Goal: Obtain resource: Obtain resource

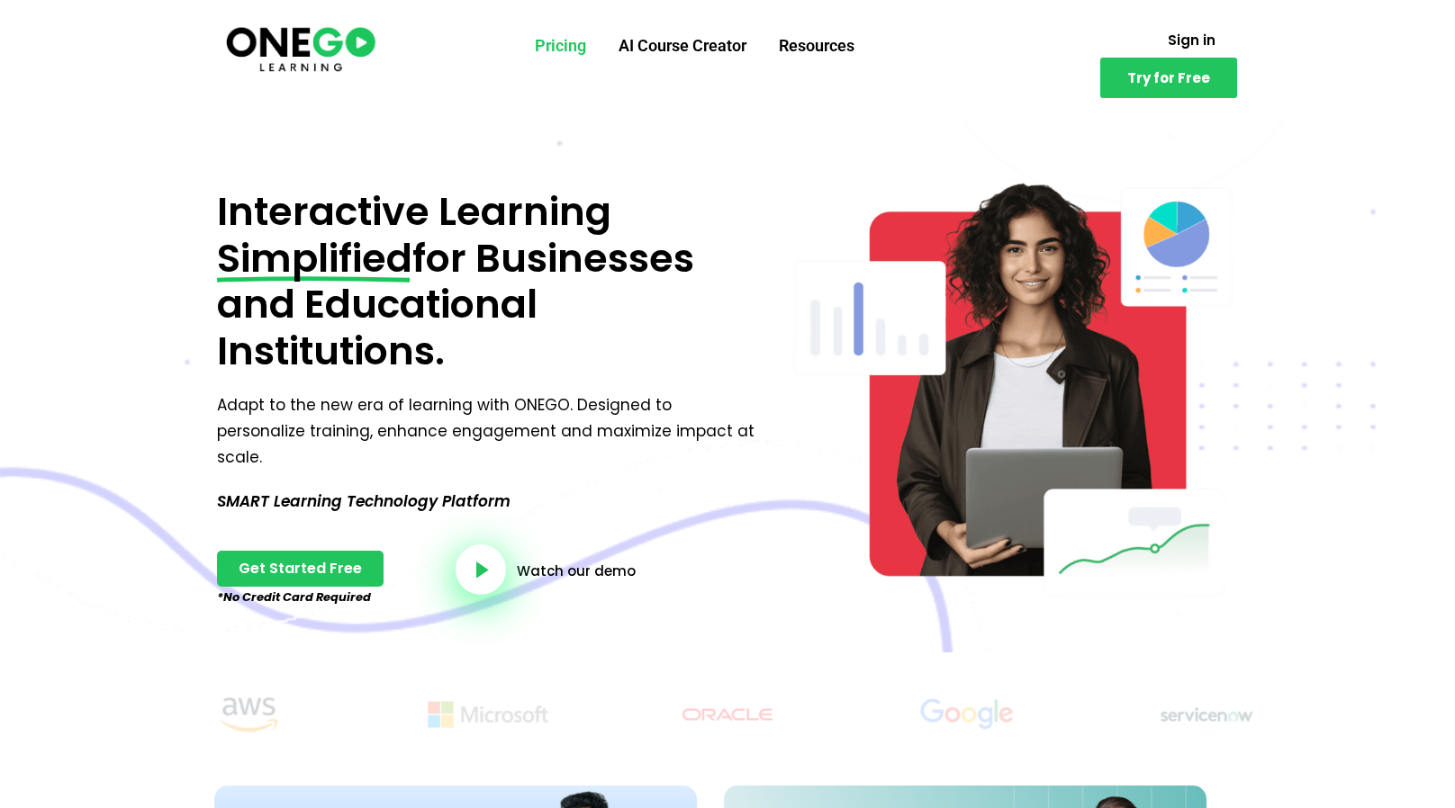
click at [566, 49] on link "Pricing" at bounding box center [561, 46] width 84 height 47
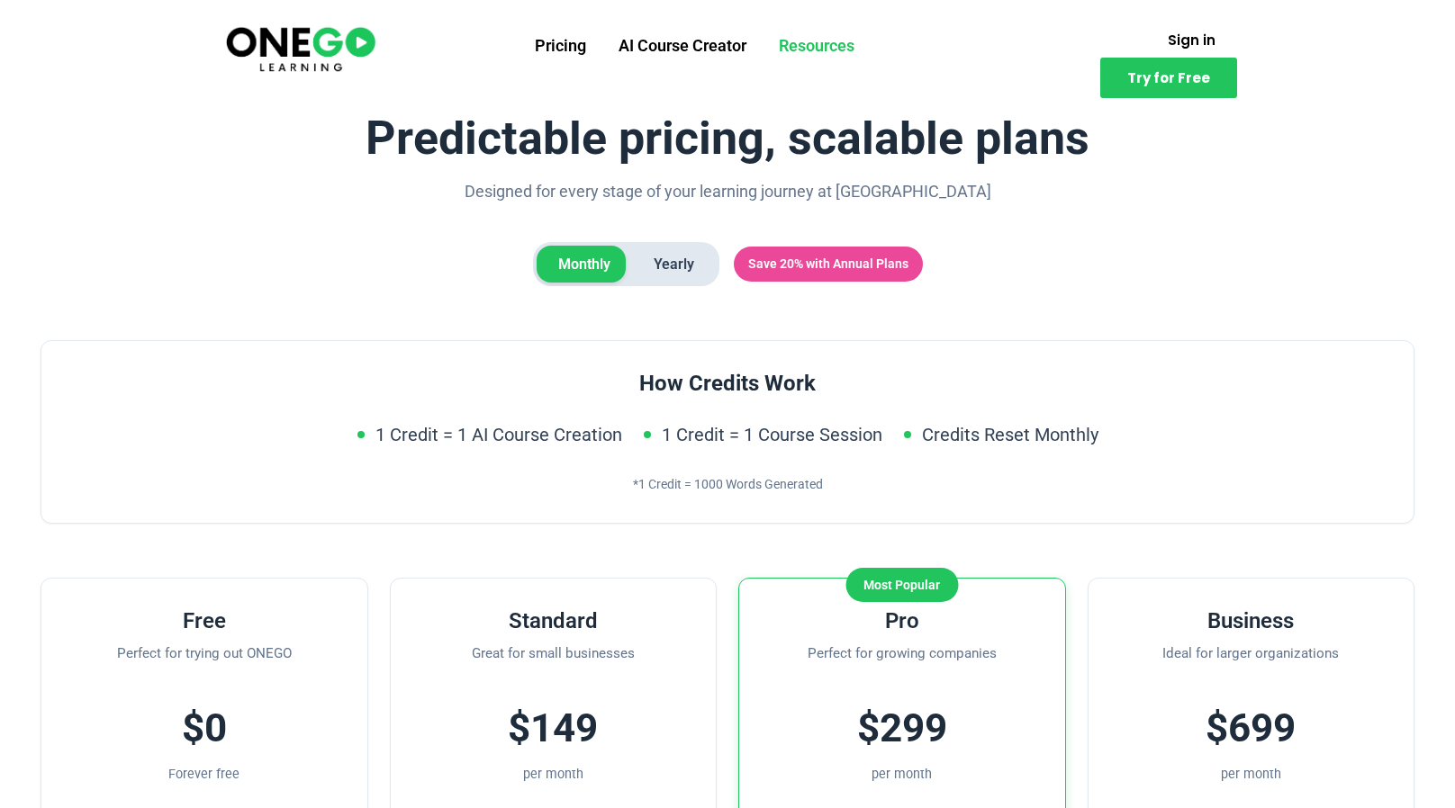
click at [831, 42] on link "Resources" at bounding box center [816, 46] width 108 height 47
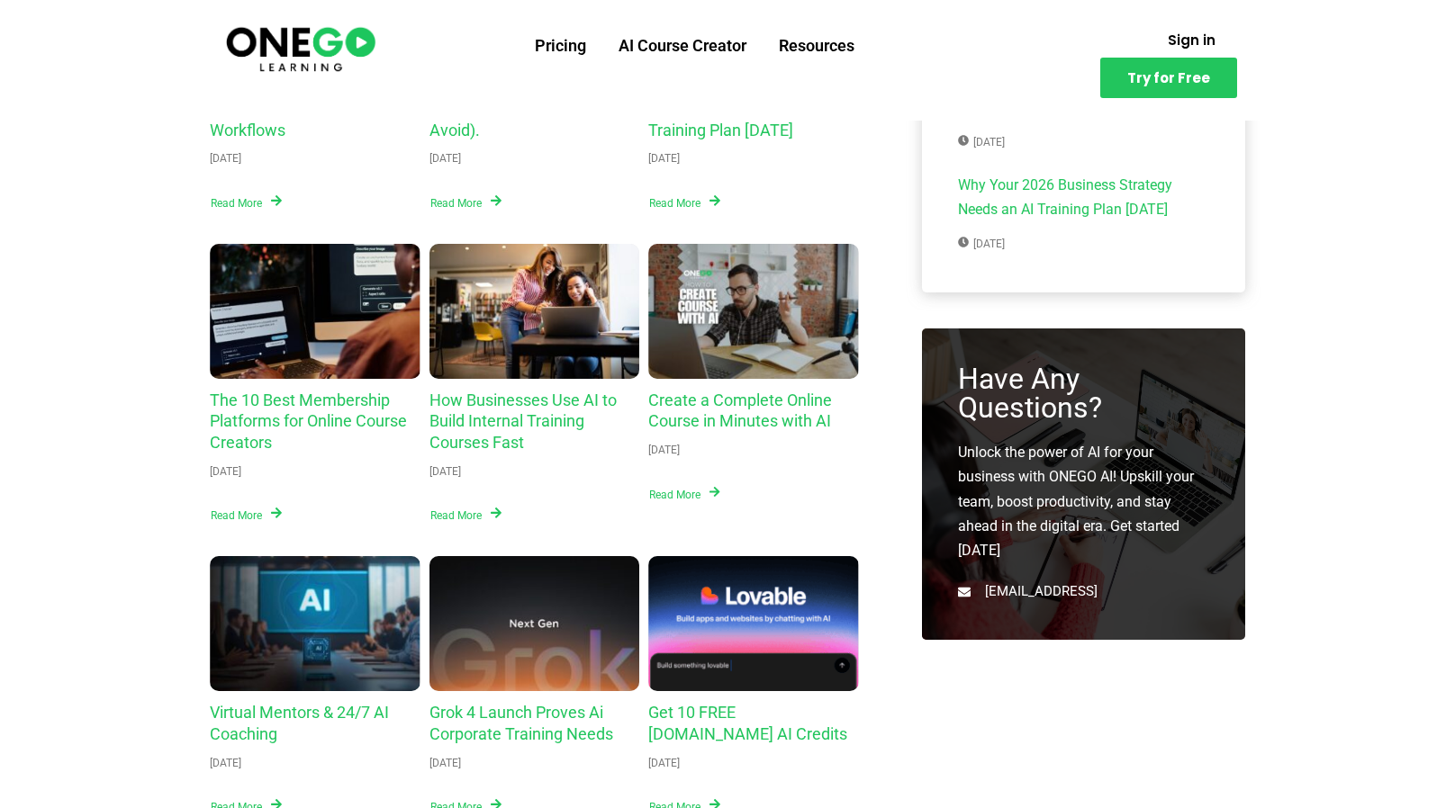
scroll to position [360, 0]
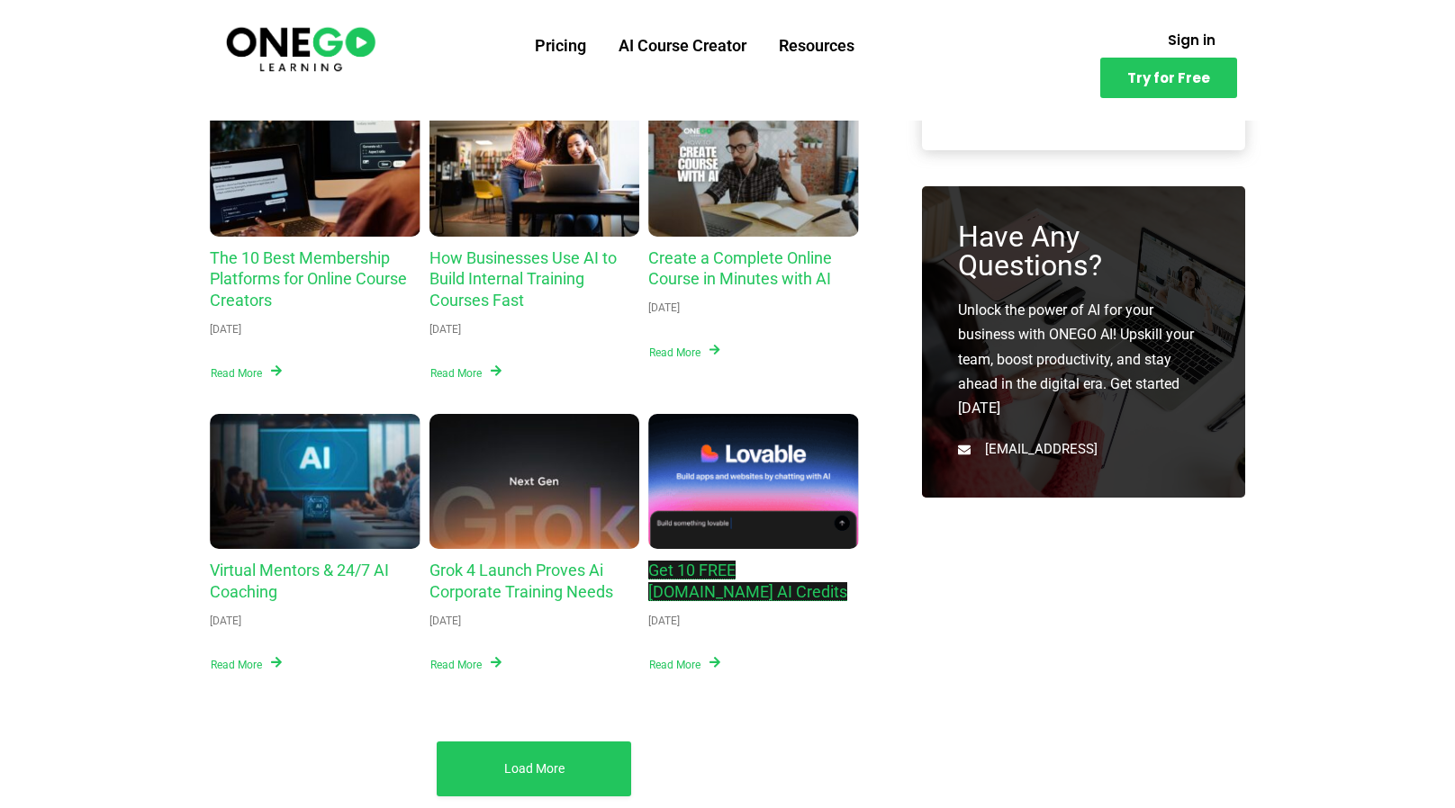
click at [746, 570] on link "Get 10 FREE Lovable.dev AI Credits" at bounding box center [747, 581] width 199 height 41
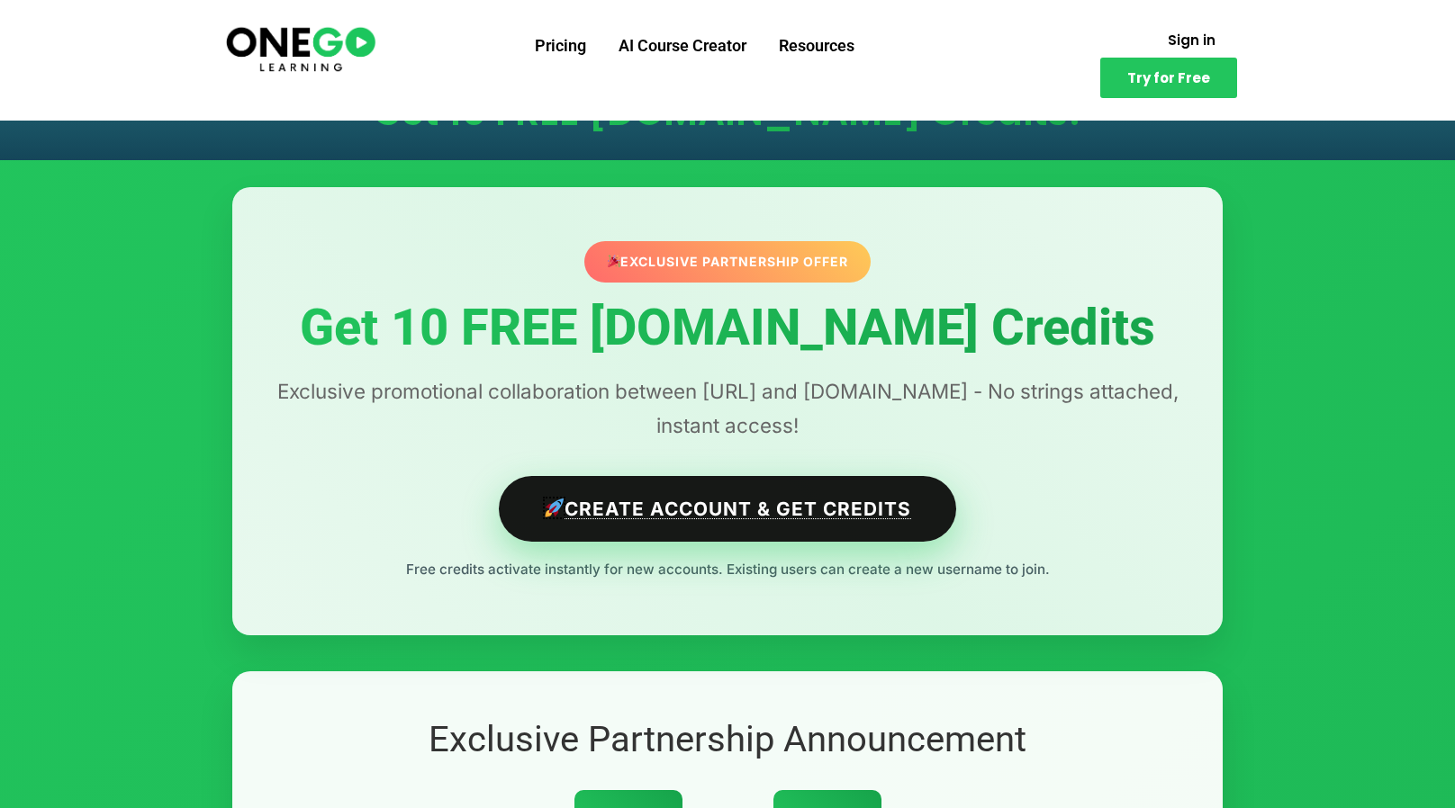
click at [754, 513] on link "Create Account & Get Credits" at bounding box center [728, 509] width 458 height 66
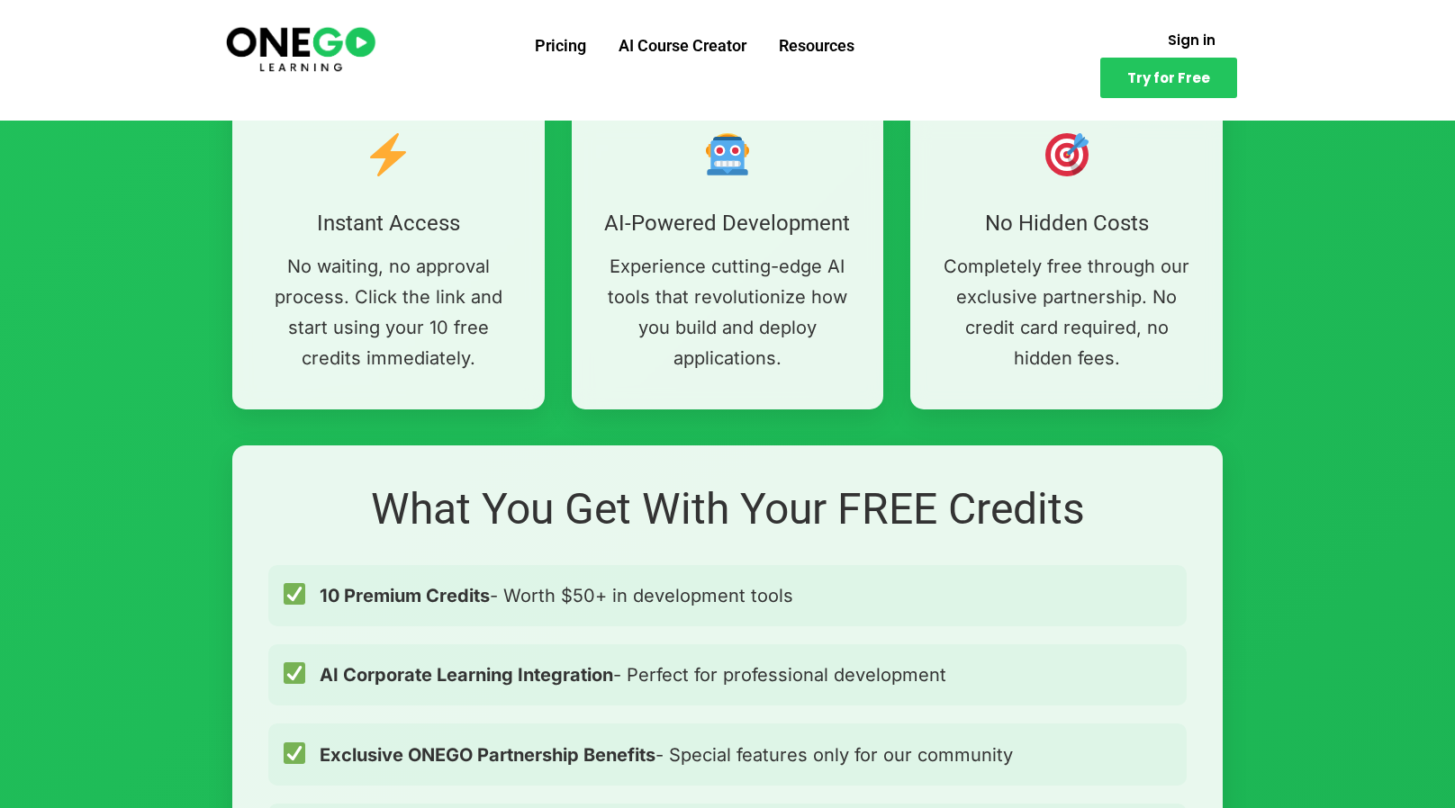
scroll to position [1260, 0]
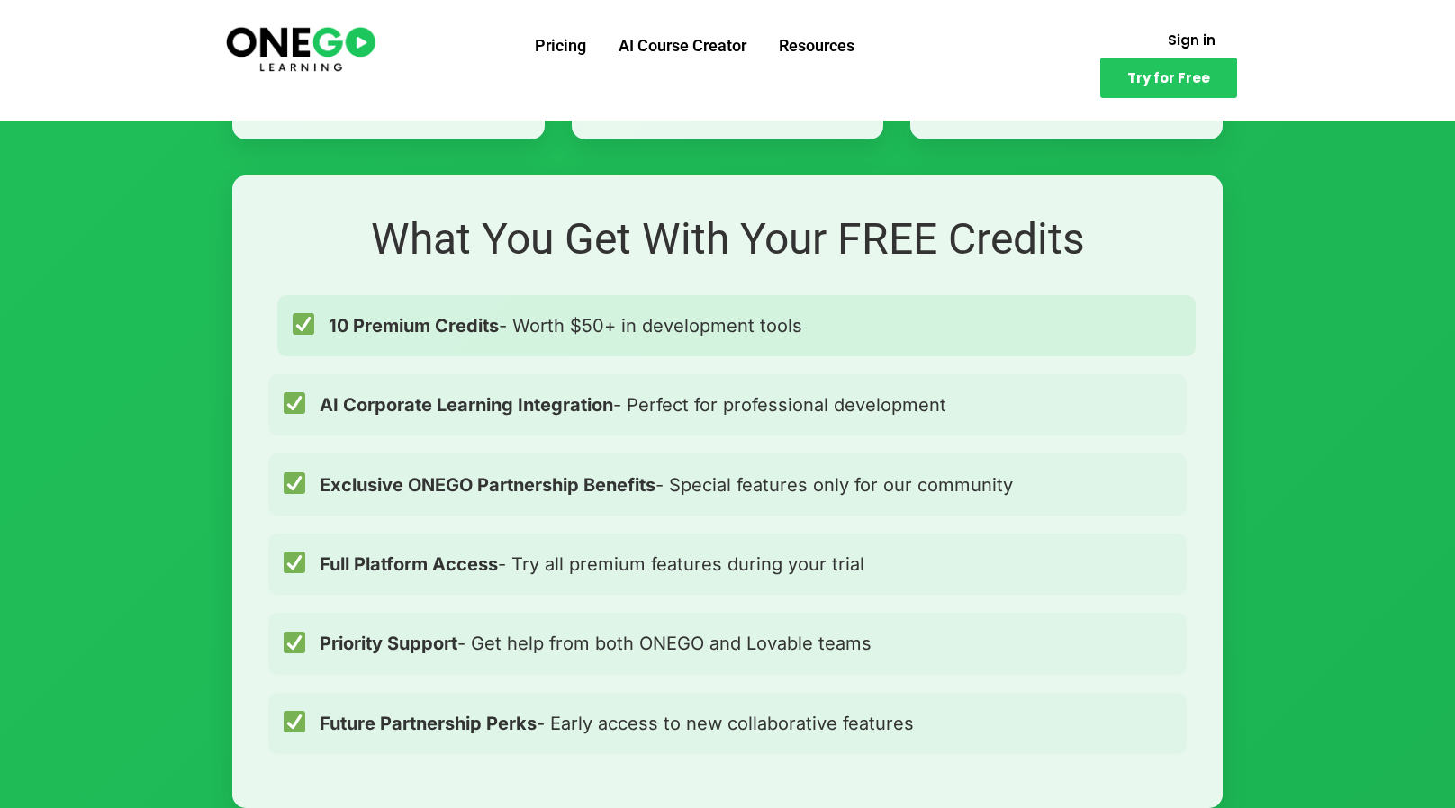
click at [399, 340] on div "10 Premium Credits - Worth $50+ in development tools" at bounding box center [736, 325] width 918 height 61
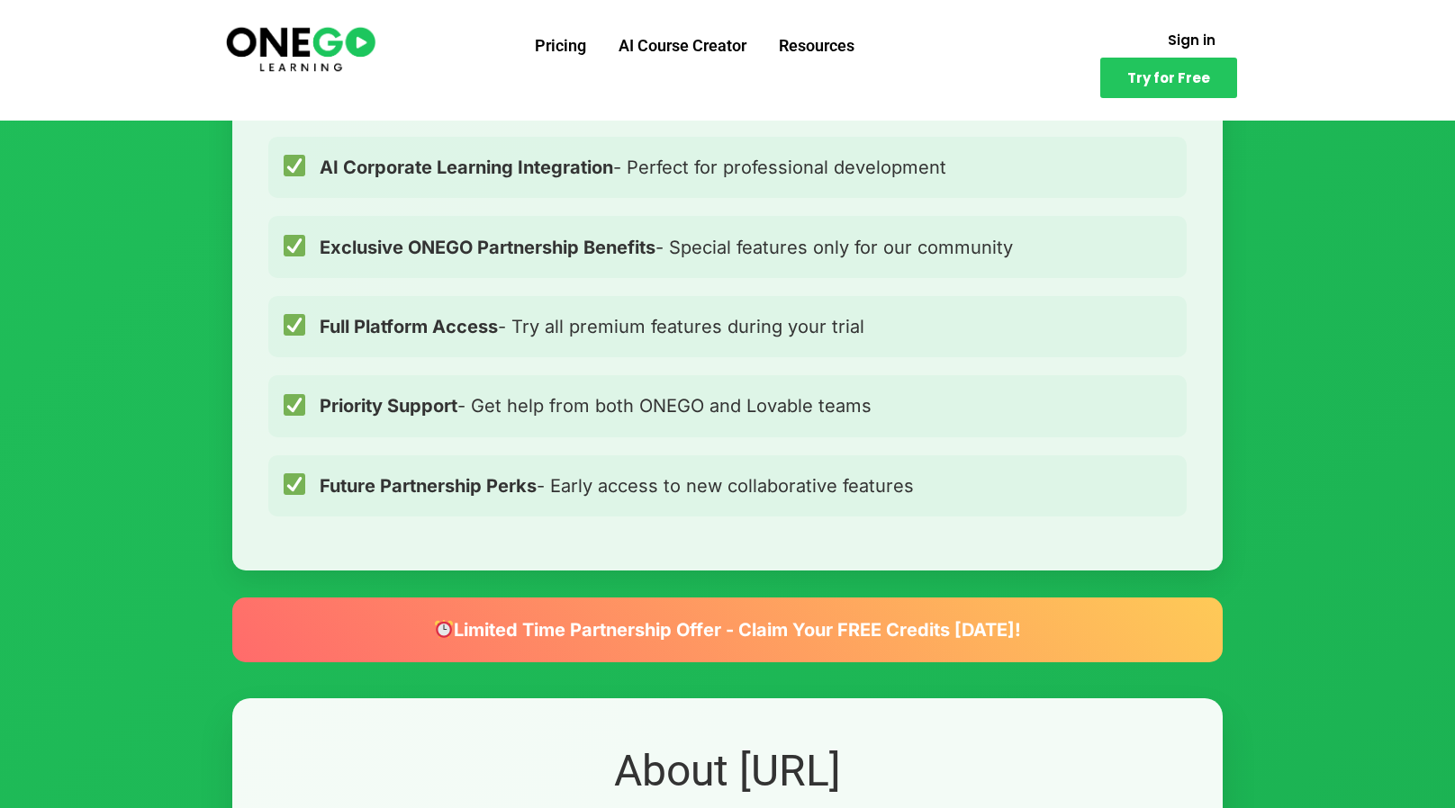
scroll to position [1530, 0]
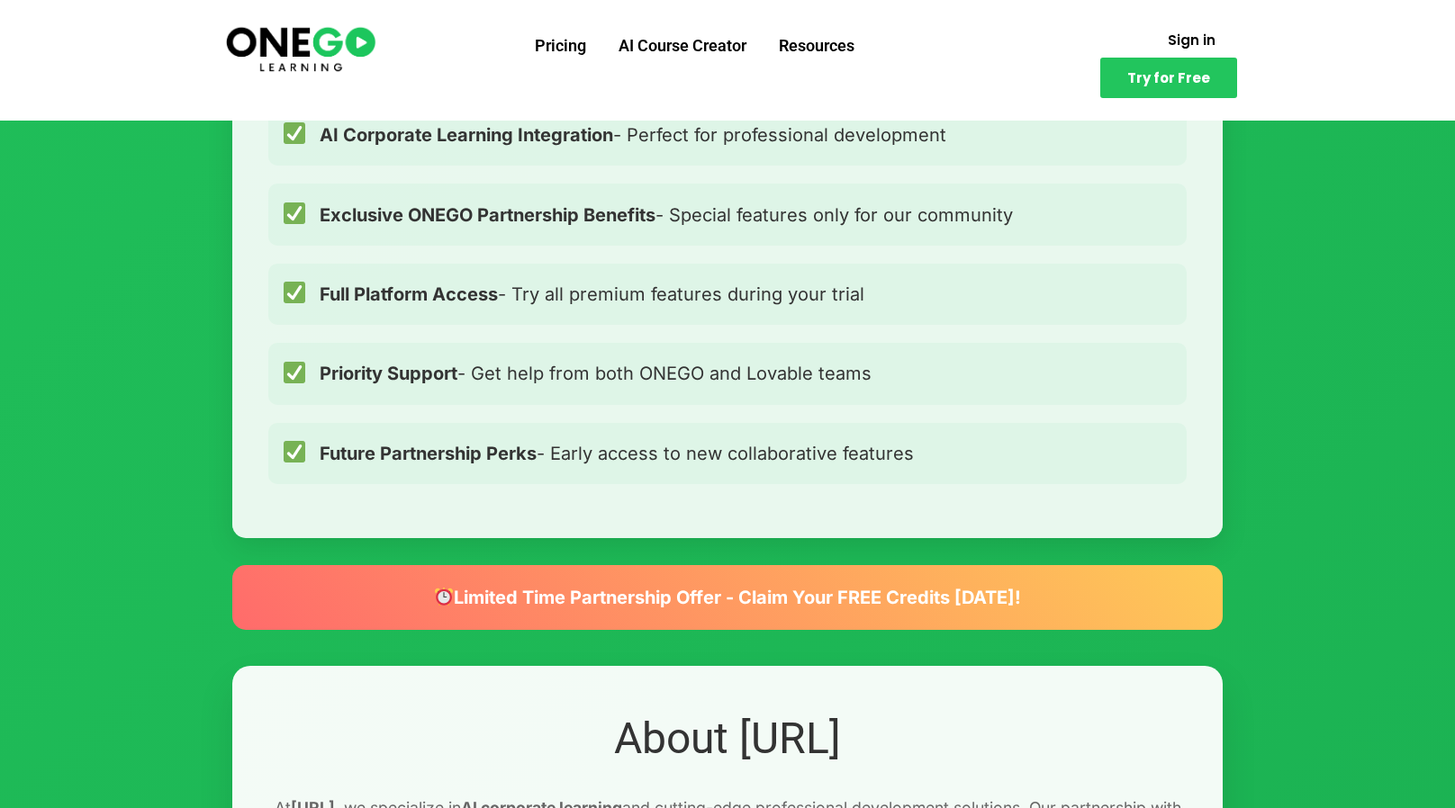
click at [911, 607] on div "Limited Time Partnership Offer - Claim Your FREE Credits Today!" at bounding box center [727, 597] width 990 height 65
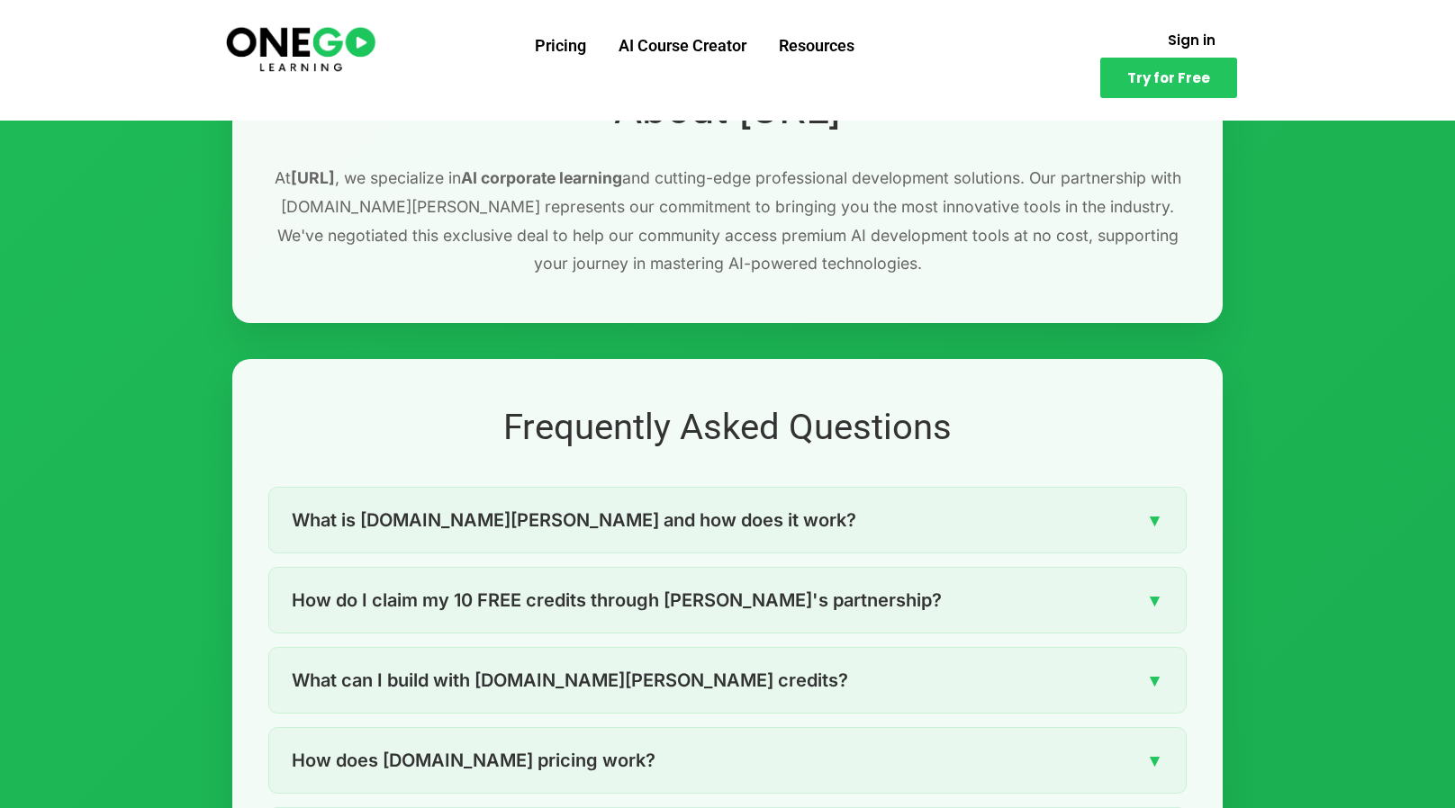
scroll to position [2341, 0]
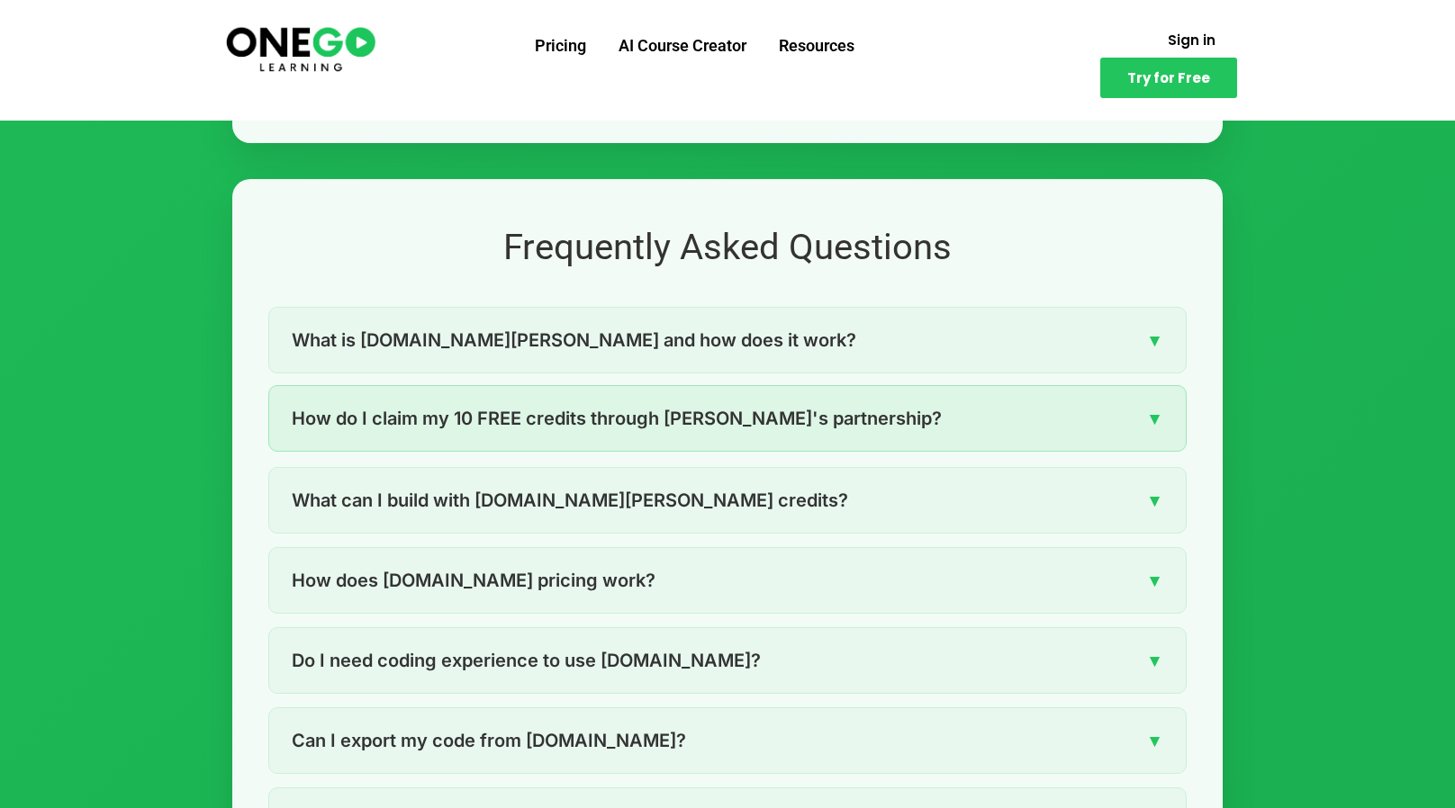
click at [1157, 418] on span "▼" at bounding box center [1154, 419] width 17 height 28
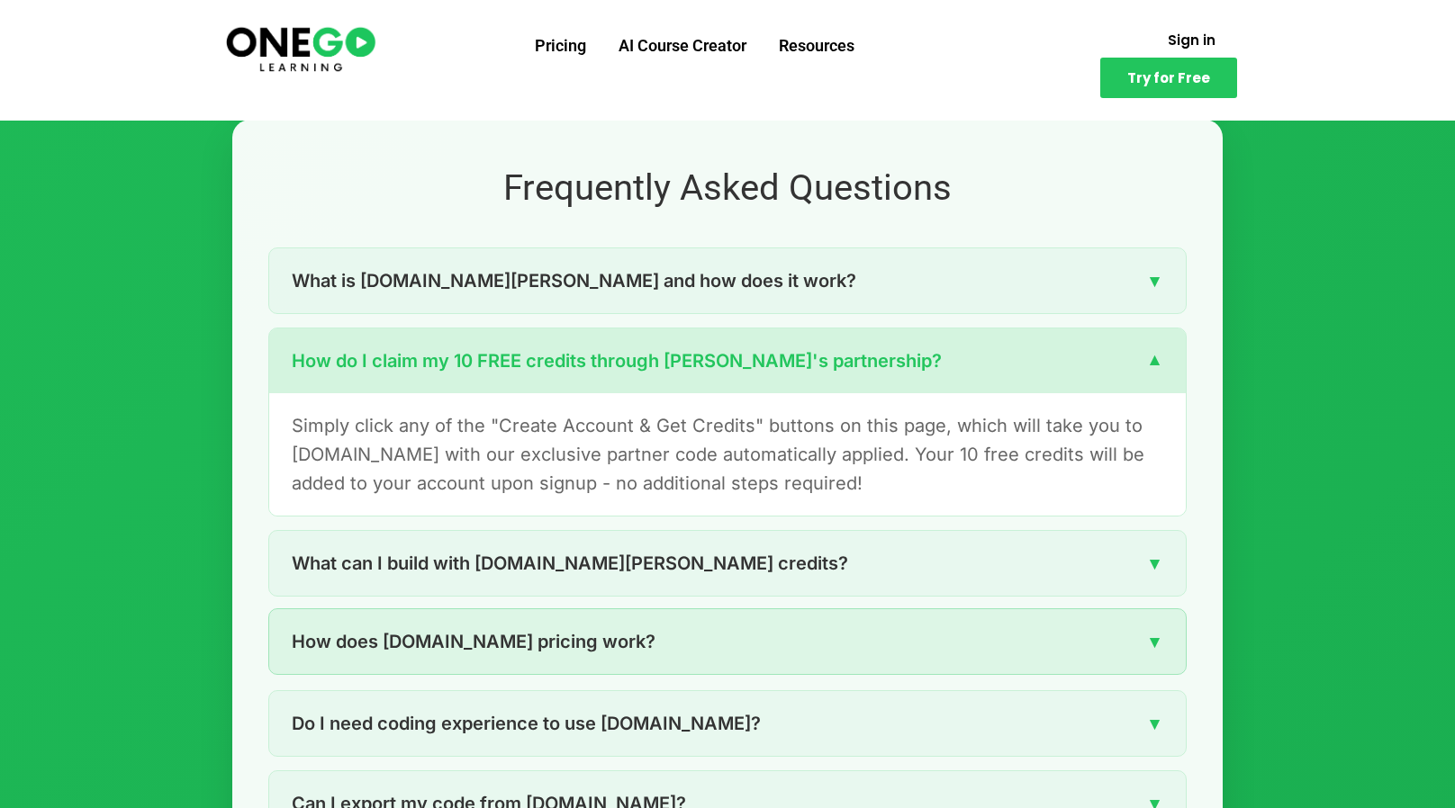
scroll to position [2431, 0]
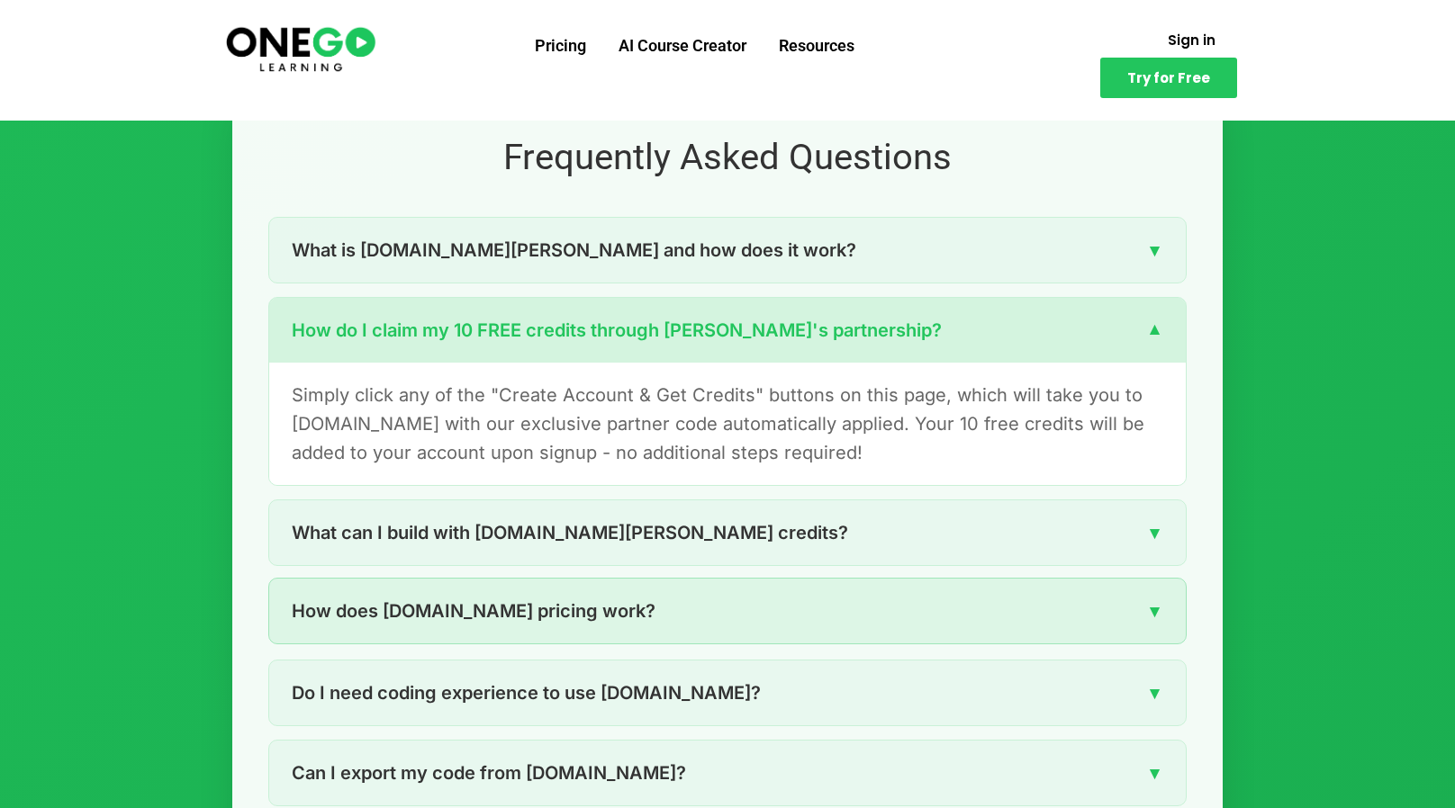
click at [1152, 609] on span "▼" at bounding box center [1154, 612] width 17 height 28
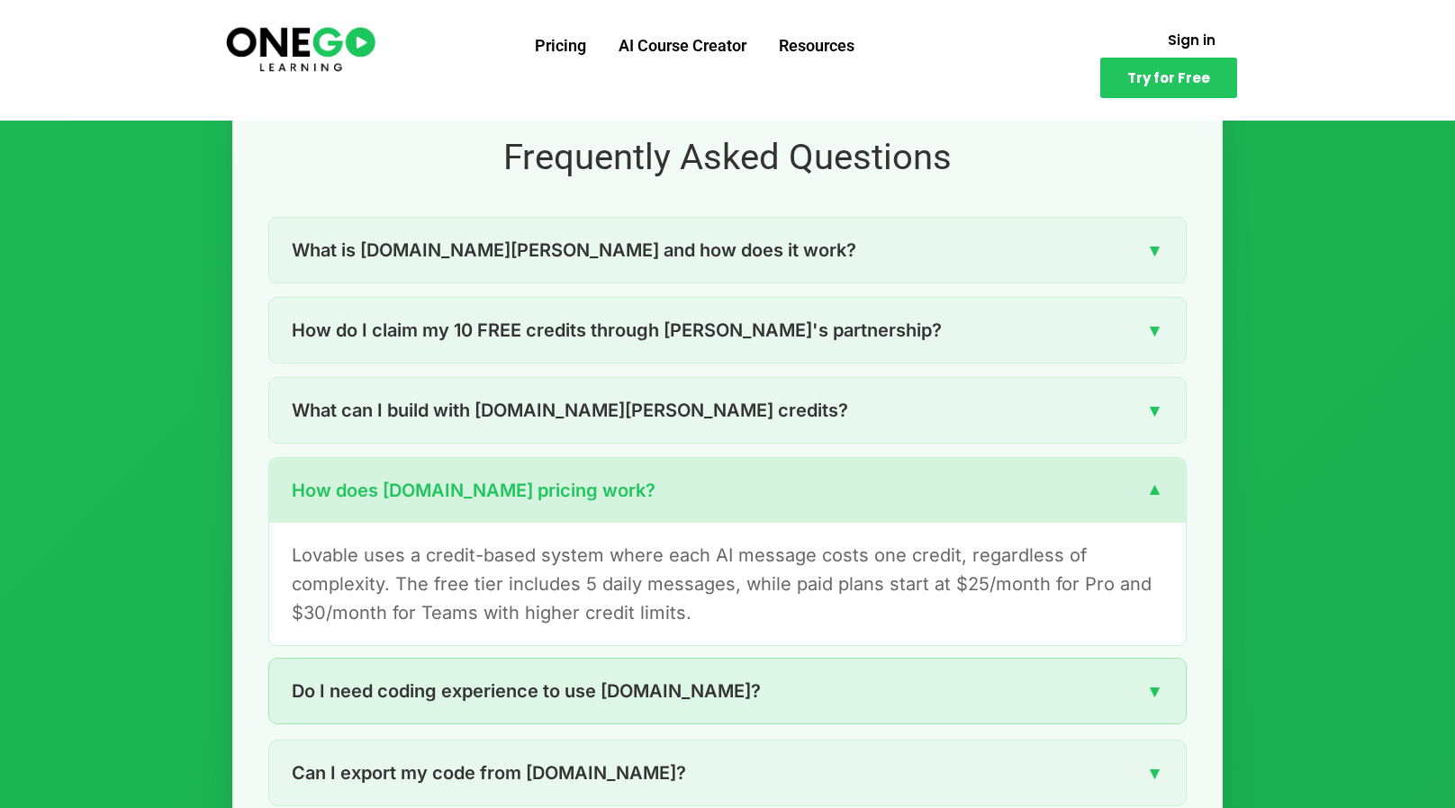
click at [1094, 690] on div "Do I need coding experience to use Lovable.dev? ▼" at bounding box center [727, 691] width 916 height 65
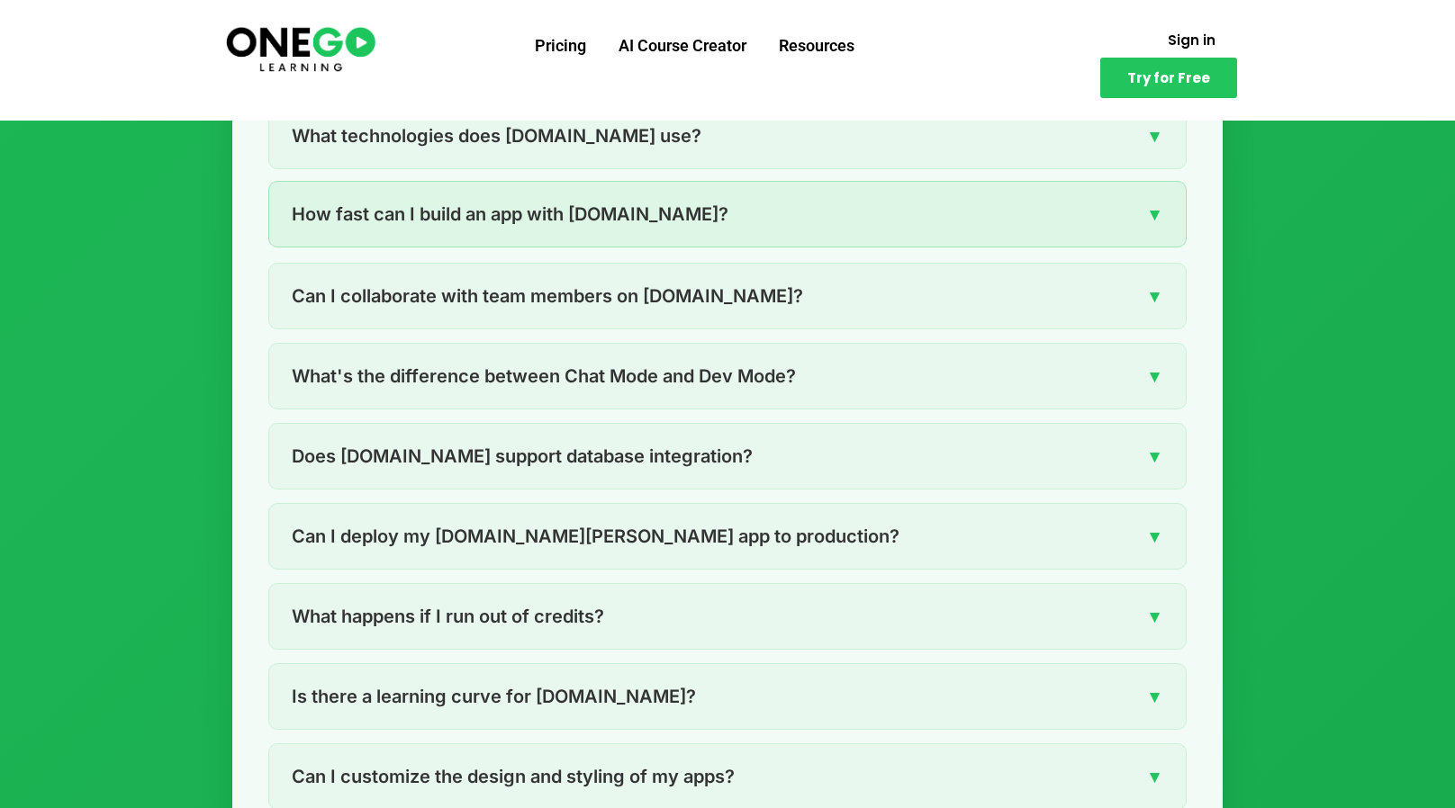
scroll to position [3151, 0]
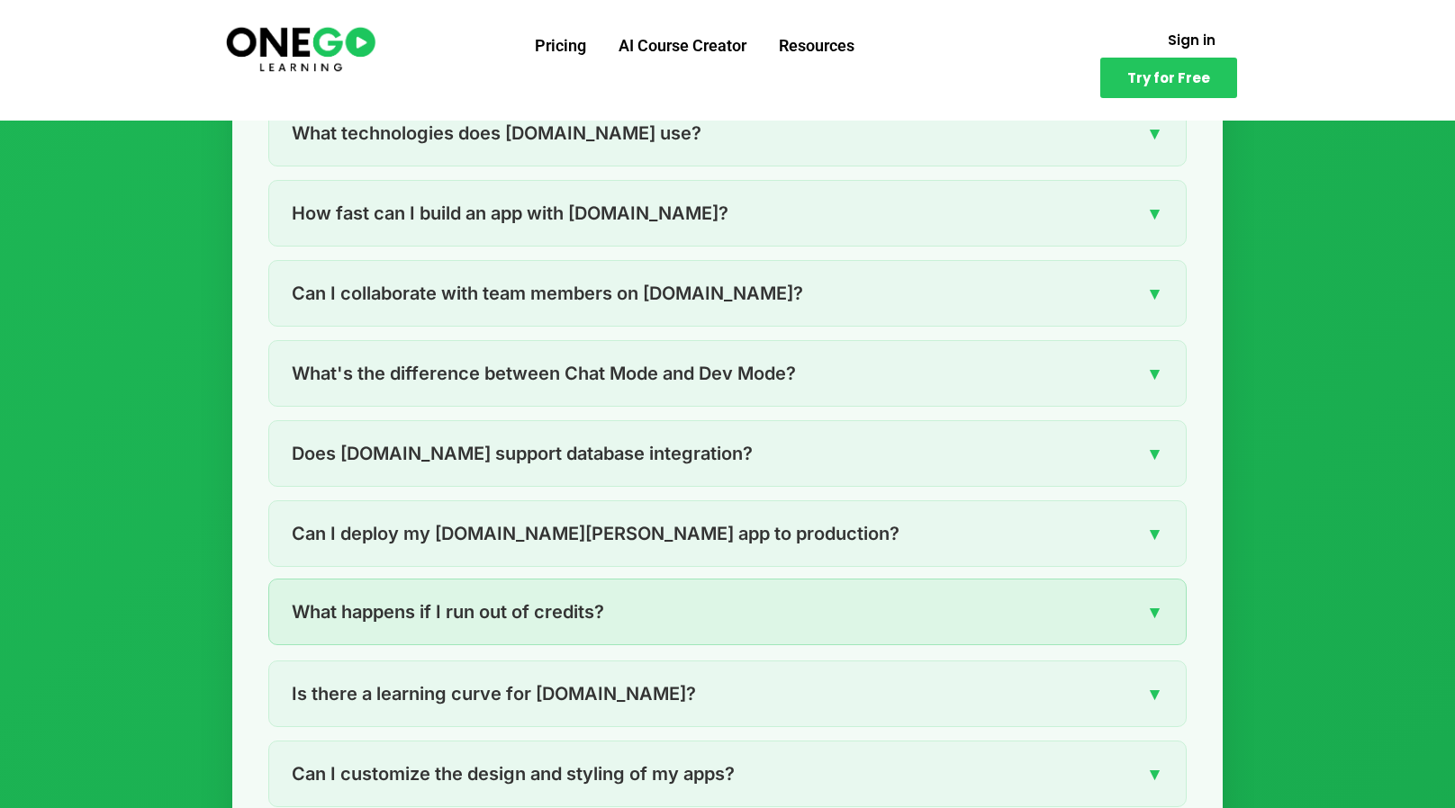
click at [1156, 606] on span "▼" at bounding box center [1154, 613] width 17 height 28
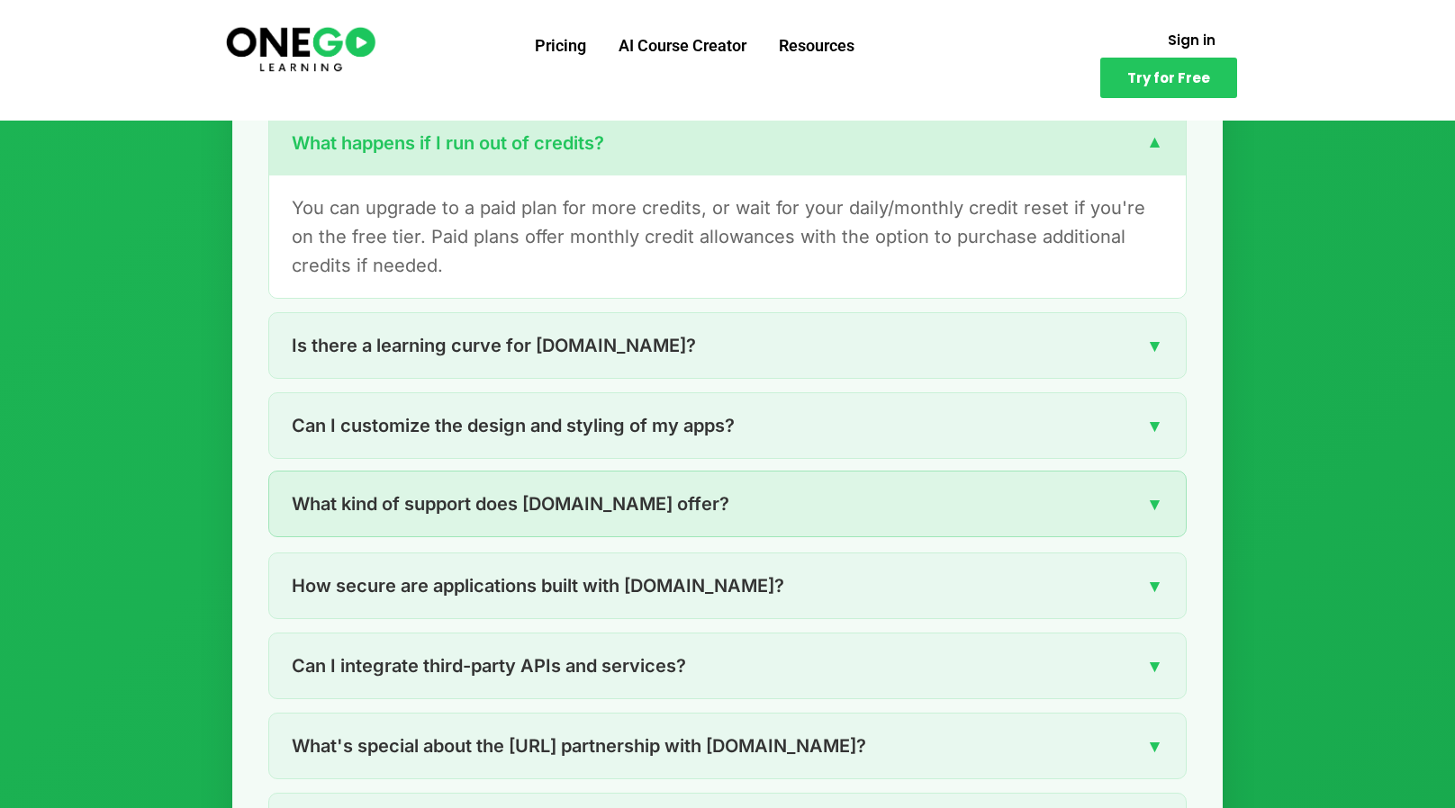
scroll to position [3601, 0]
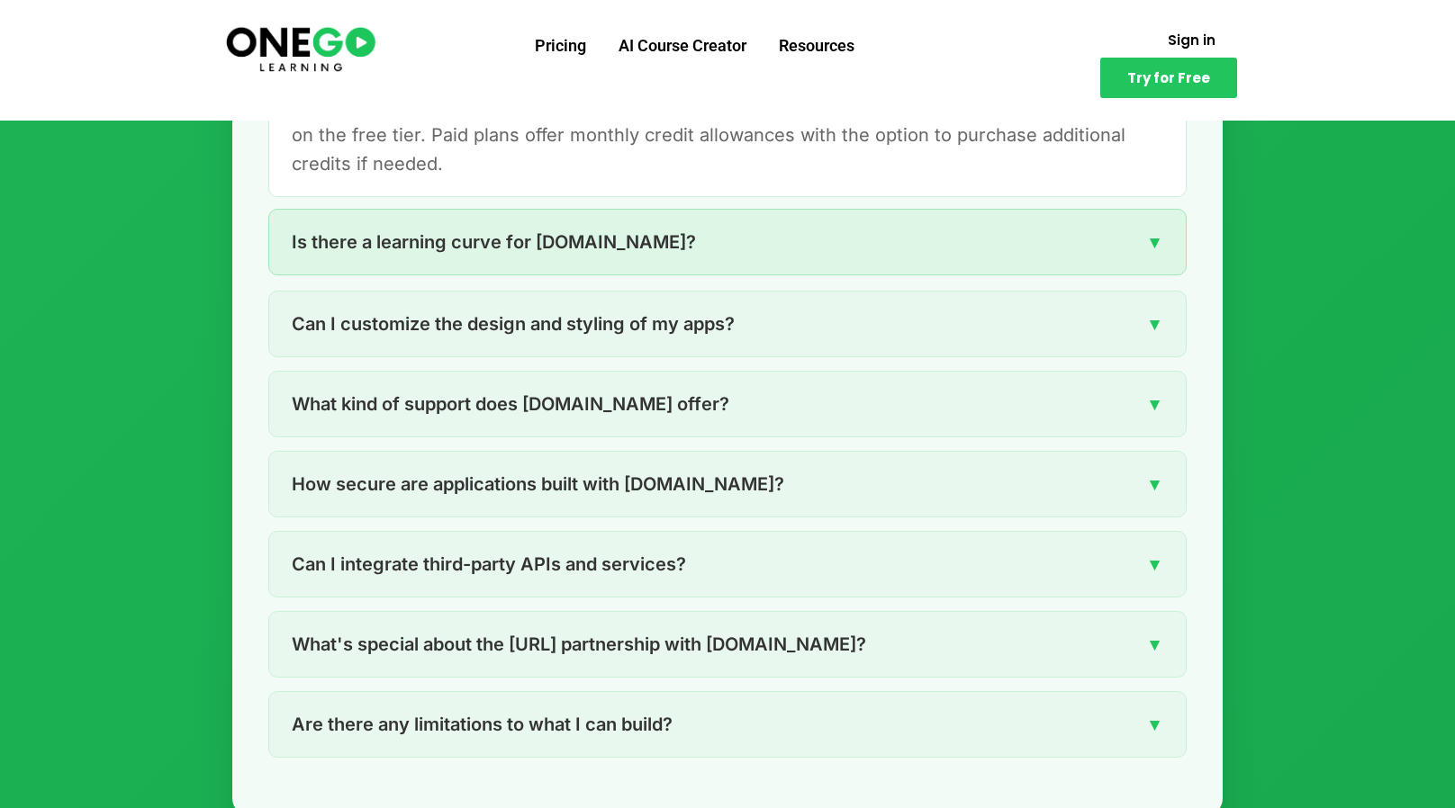
click at [1151, 239] on span "▼" at bounding box center [1154, 243] width 17 height 28
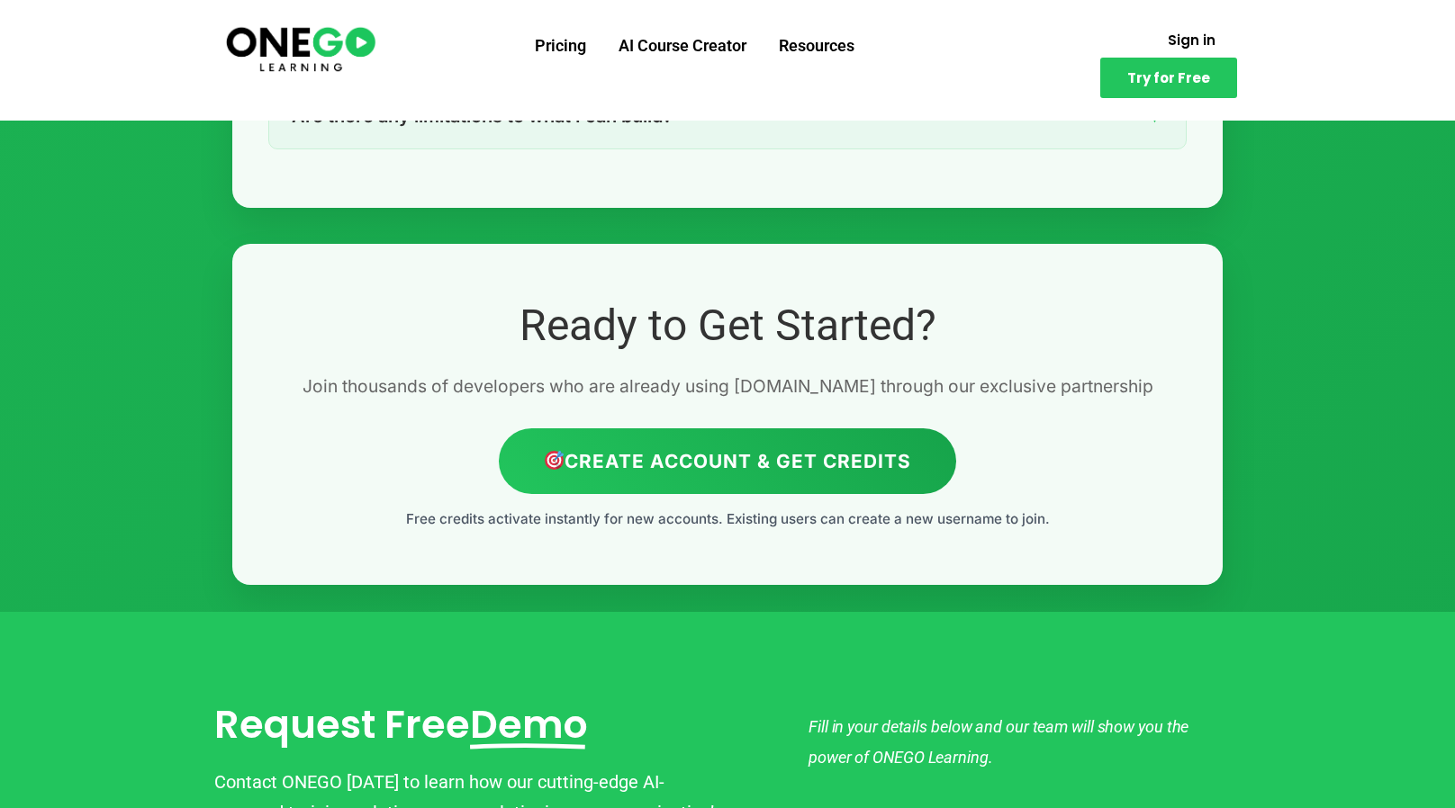
scroll to position [4231, 0]
